Goal: Information Seeking & Learning: Learn about a topic

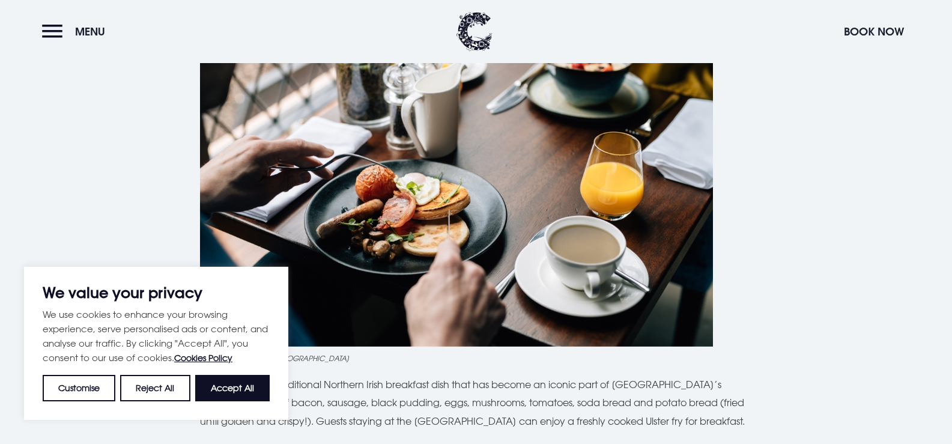
scroll to position [600, 0]
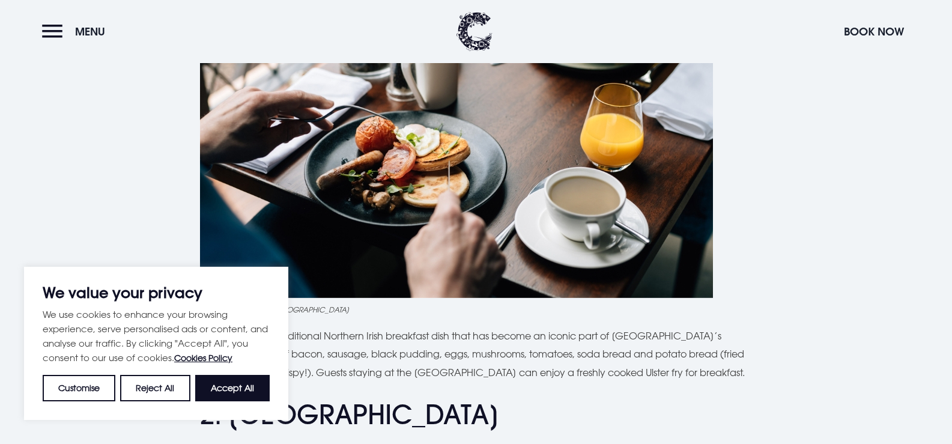
click at [251, 379] on button "Accept All" at bounding box center [232, 388] width 74 height 26
checkbox input "true"
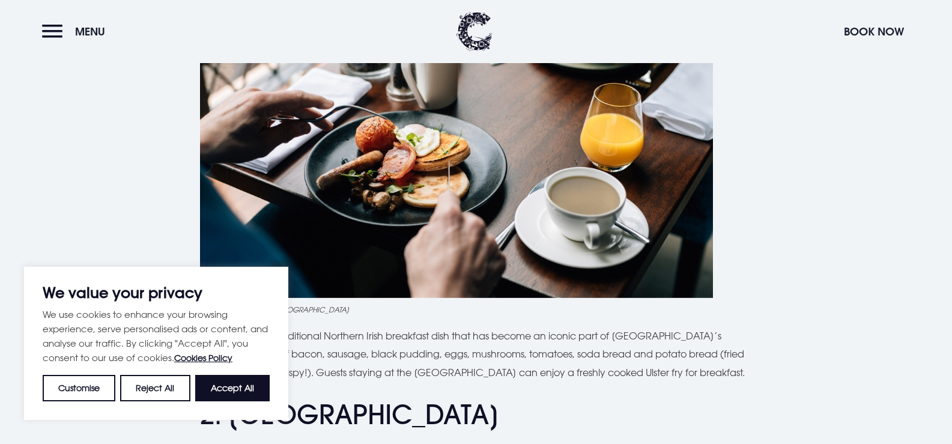
checkbox input "true"
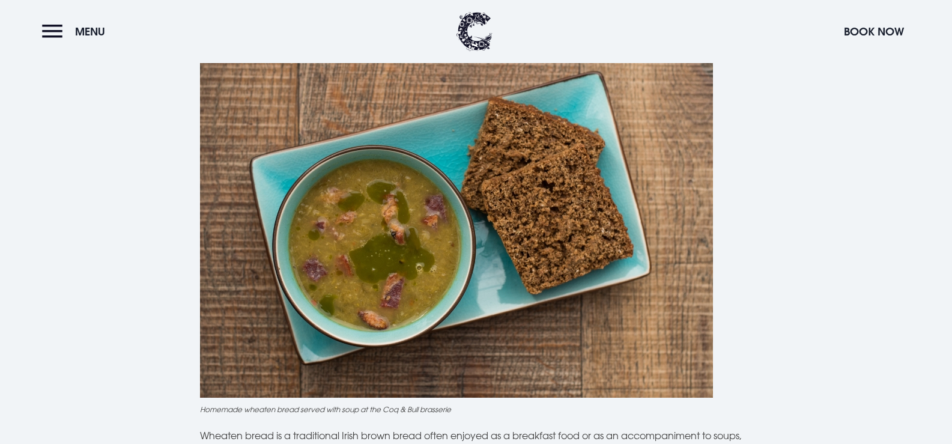
scroll to position [3062, 0]
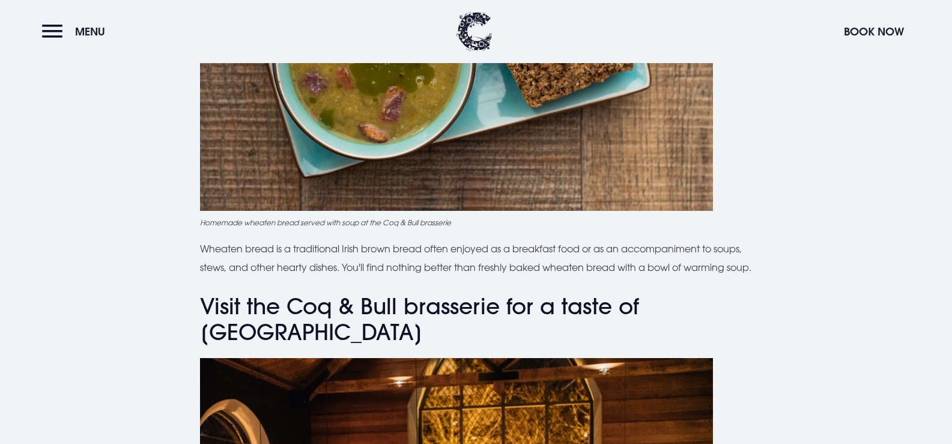
scroll to position [3242, 0]
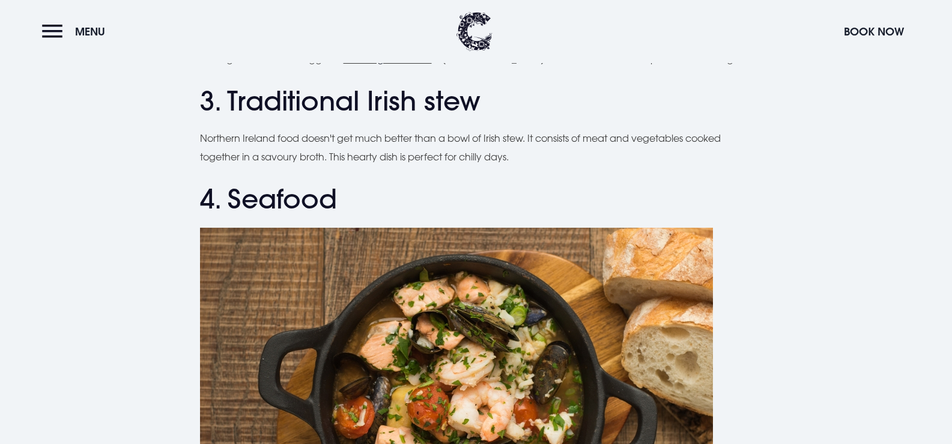
scroll to position [1141, 0]
